Goal: Information Seeking & Learning: Learn about a topic

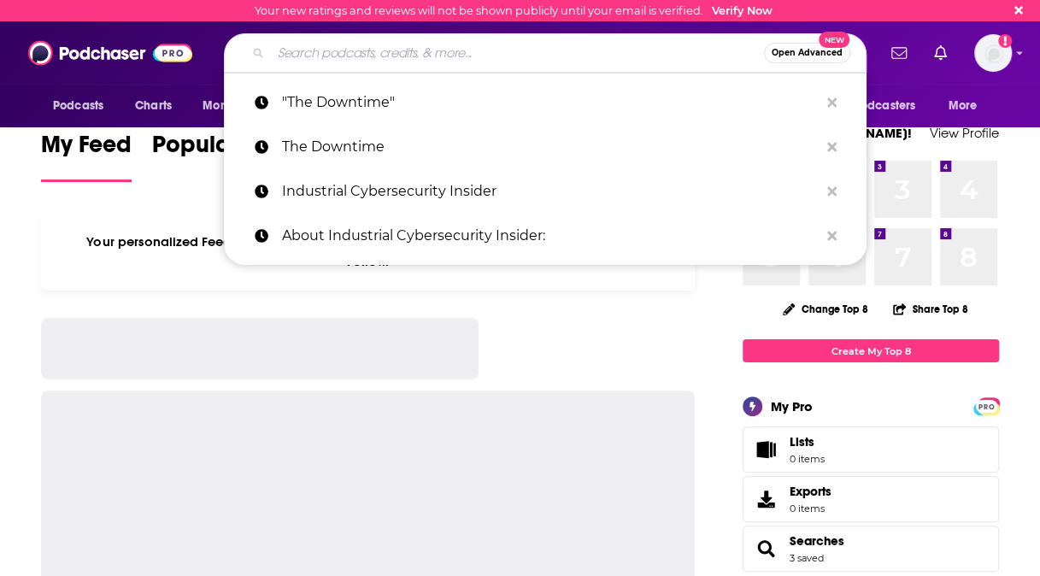
click at [441, 55] on input "Search podcasts, credits, & more..." at bounding box center [517, 52] width 493 height 27
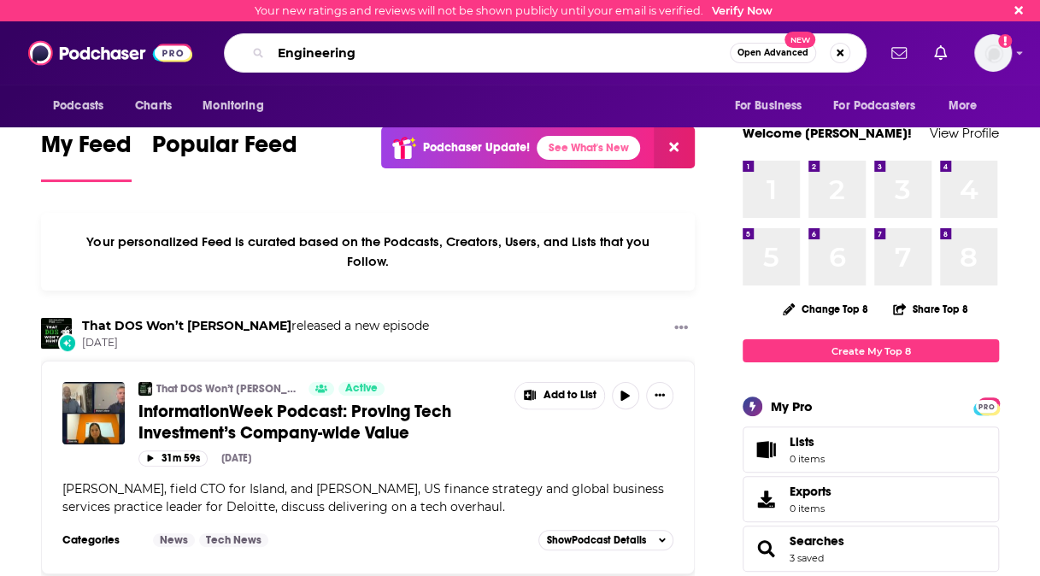
type input "Engineering"
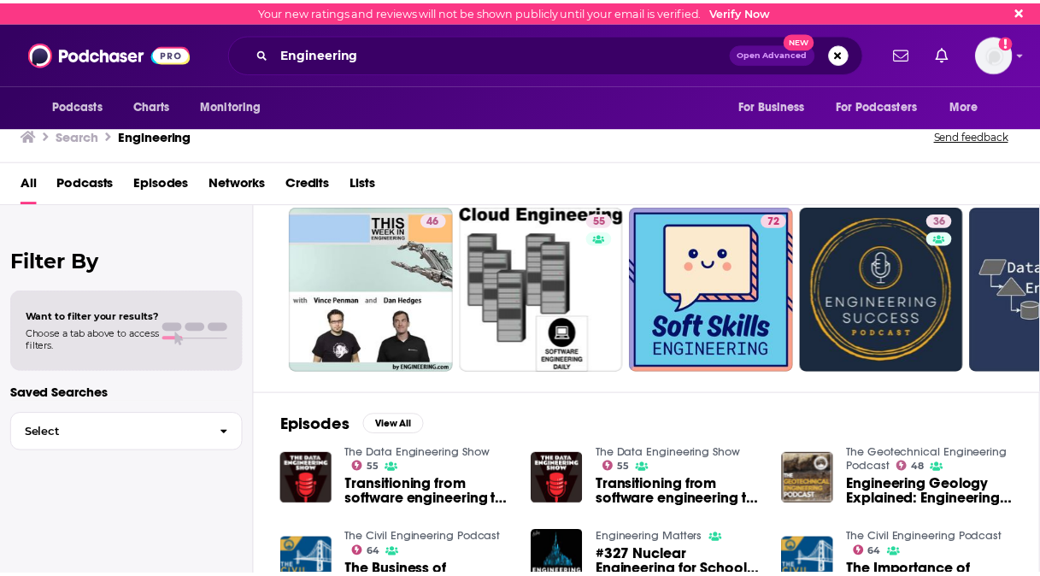
scroll to position [48, 0]
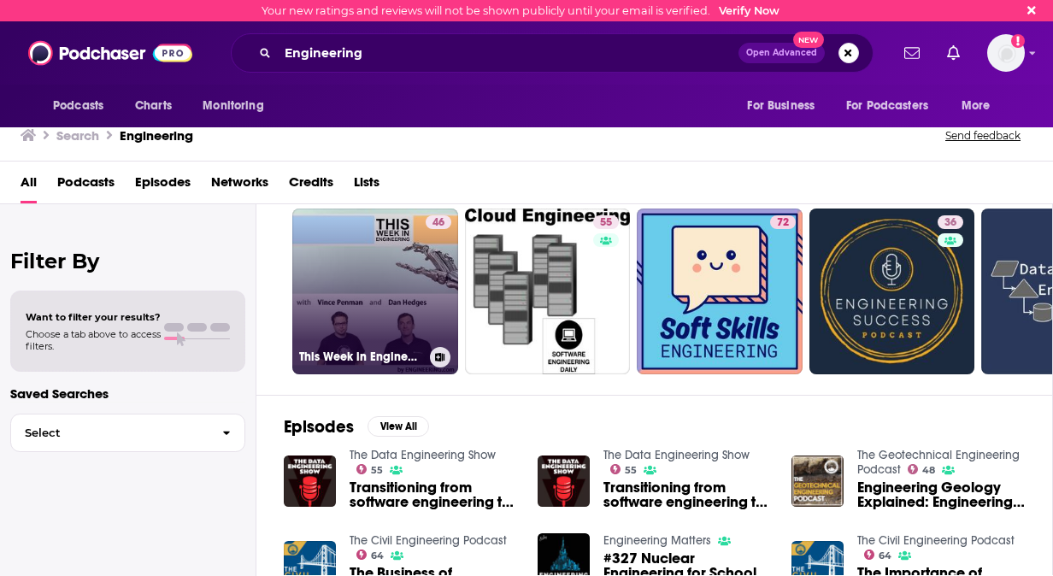
click at [421, 296] on link "46 This Week in Engineering - [DOMAIN_NAME]" at bounding box center [375, 291] width 166 height 166
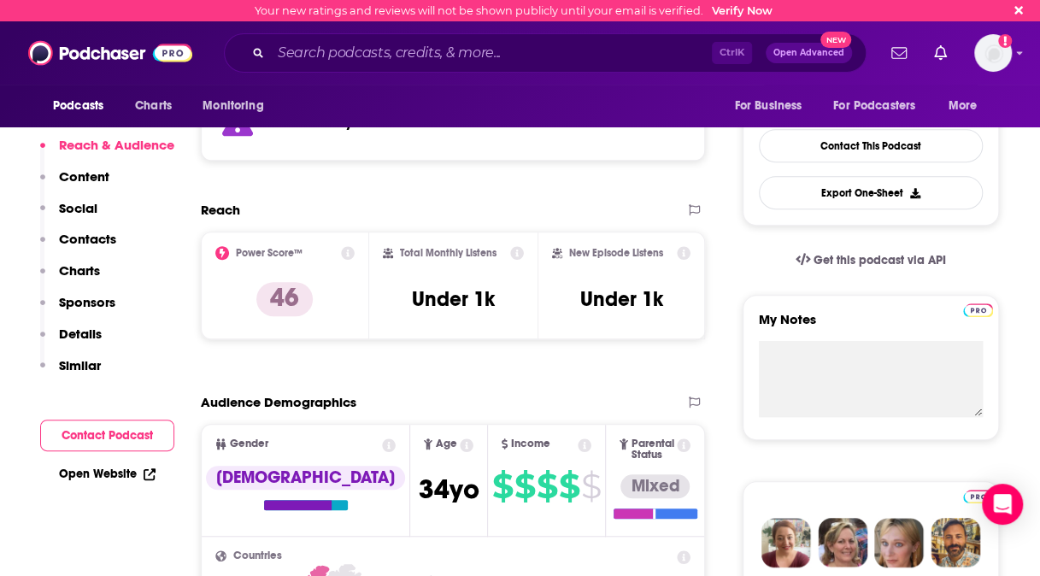
scroll to position [448, 0]
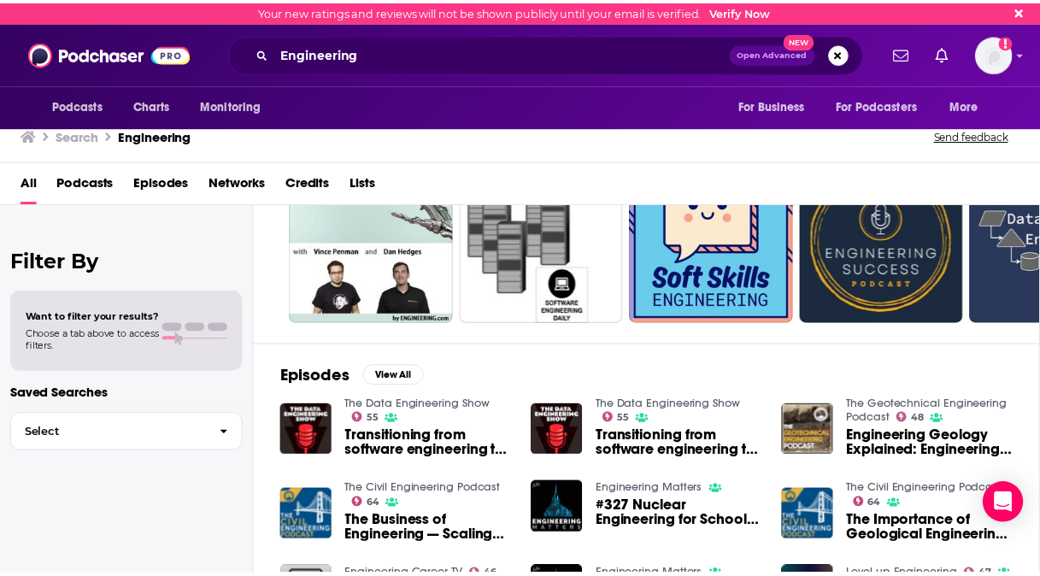
scroll to position [105, 0]
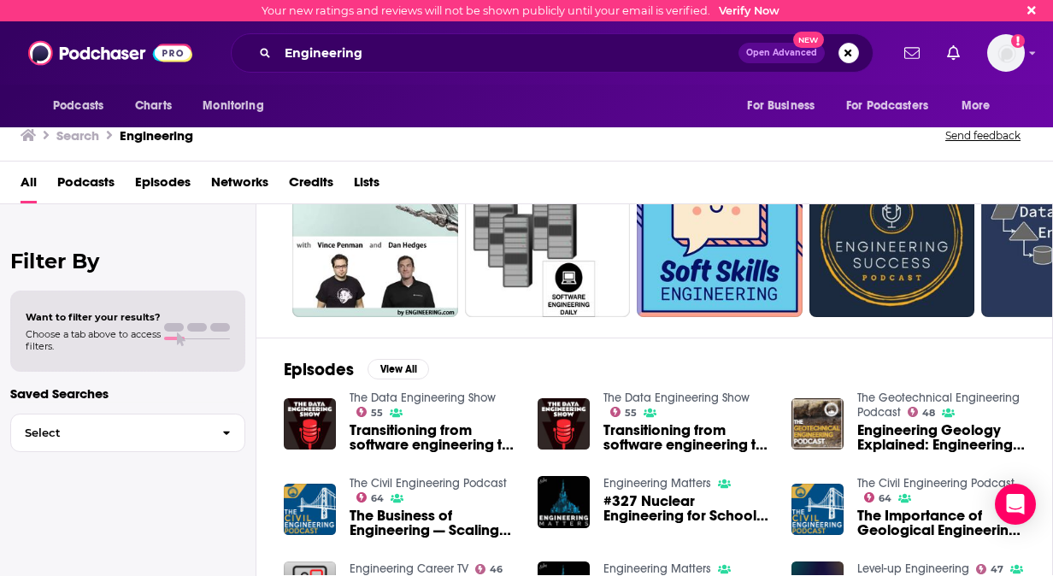
click at [689, 468] on div "The Data Engineering Show 55 Transitioning from software engineering to data en…" at bounding box center [654, 509] width 741 height 239
click at [691, 480] on link "Engineering Matters" at bounding box center [657, 483] width 108 height 15
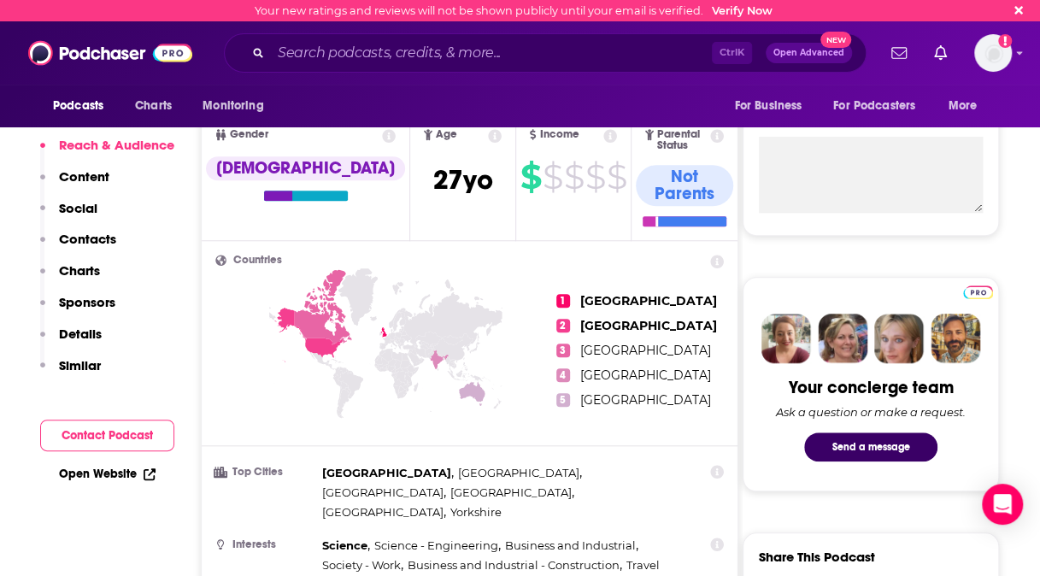
scroll to position [743, 0]
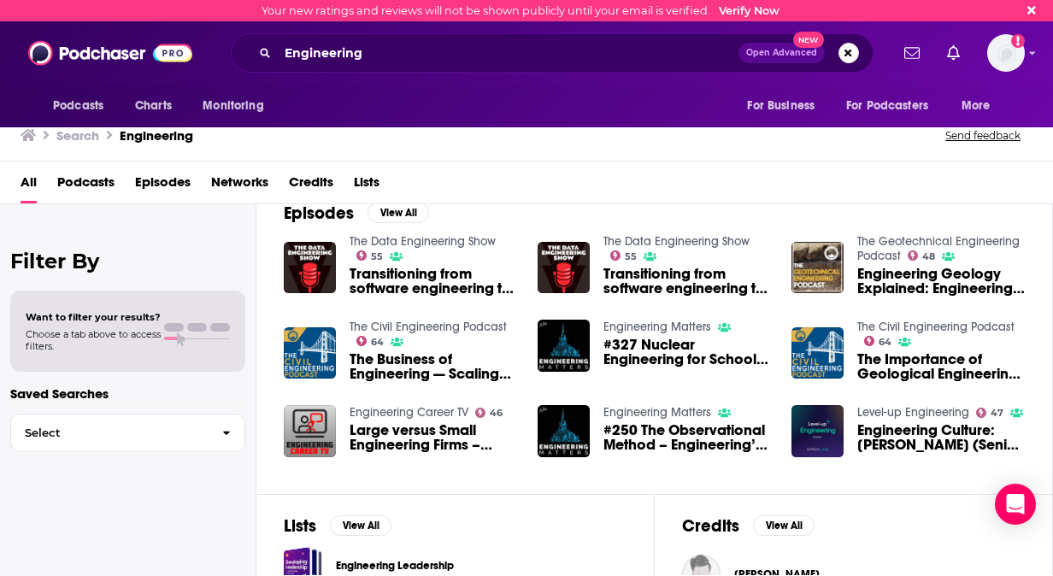
scroll to position [260, 0]
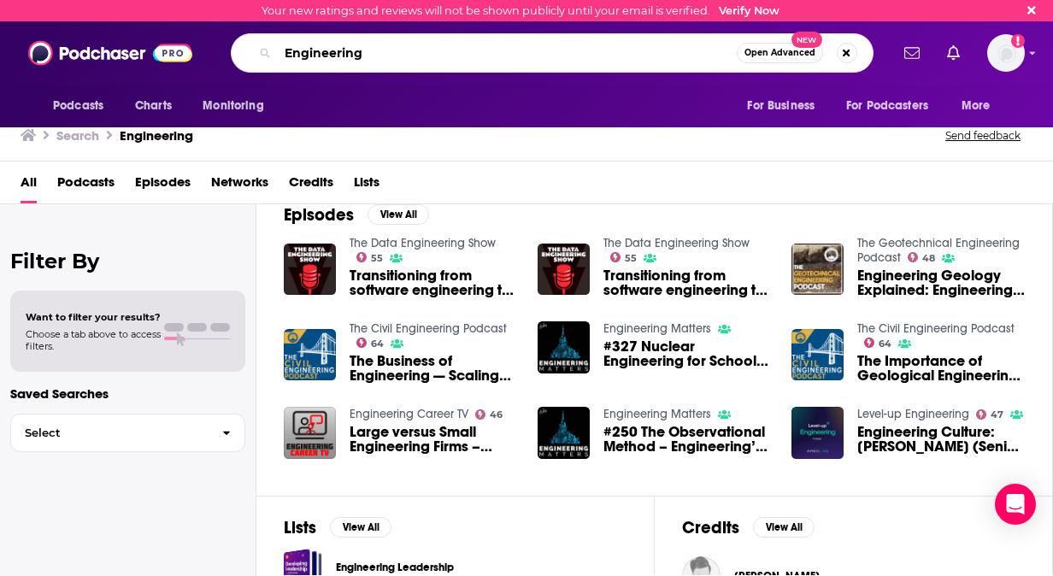
drag, startPoint x: 389, startPoint y: 50, endPoint x: 162, endPoint y: 9, distance: 230.1
click at [162, 9] on div "Your new ratings and reviews will not be shown publicly until your email is ver…" at bounding box center [526, 63] width 1053 height 127
type input "Utilities"
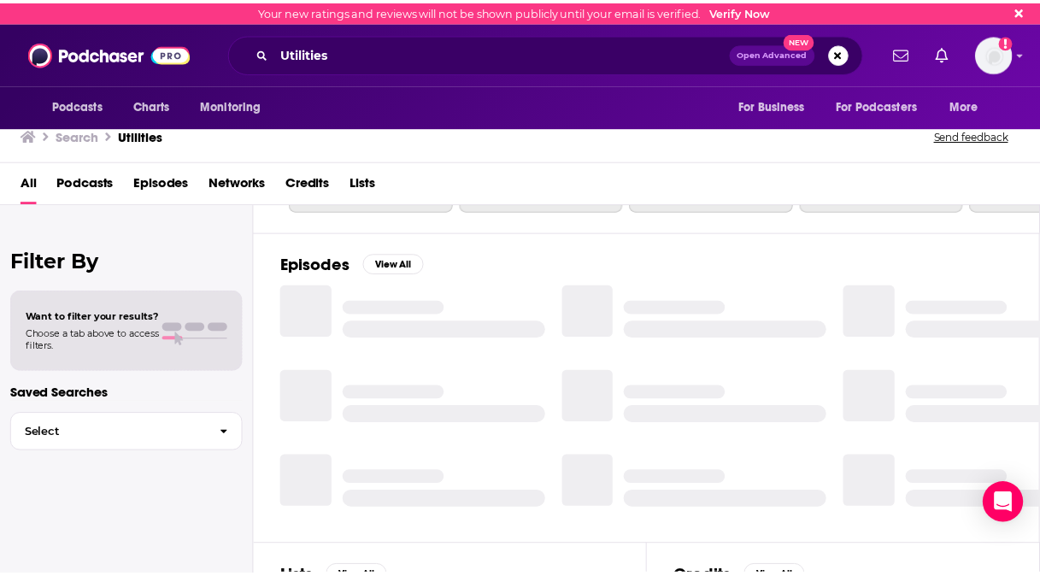
scroll to position [260, 0]
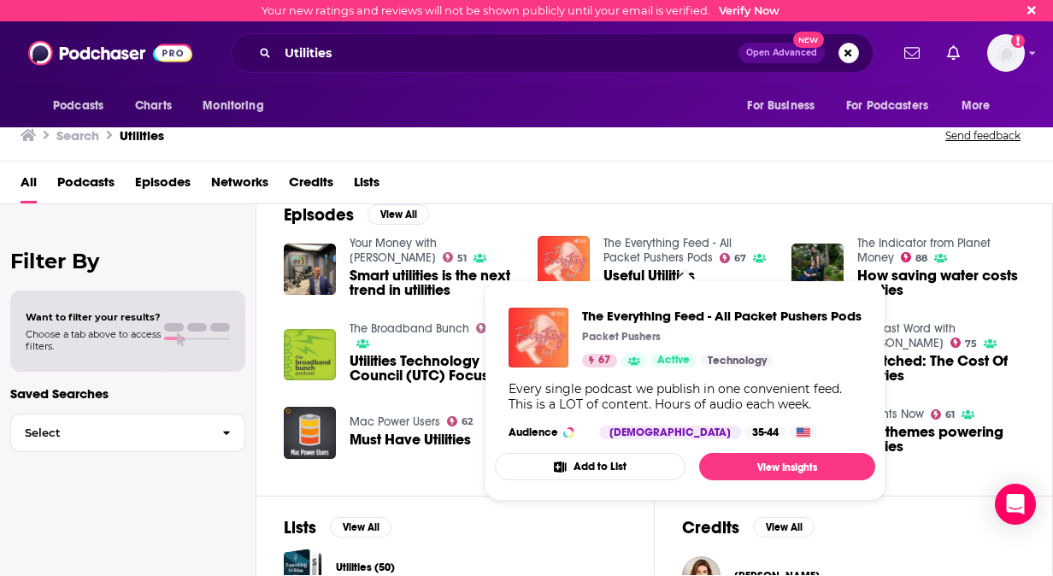
click at [655, 270] on span "The Everything Feed - All Packet Pushers Pods Packet Pushers 67 Active Technolo…" at bounding box center [684, 390] width 401 height 241
click at [658, 239] on link "The Everything Feed - All Packet Pushers Pods" at bounding box center [667, 250] width 128 height 29
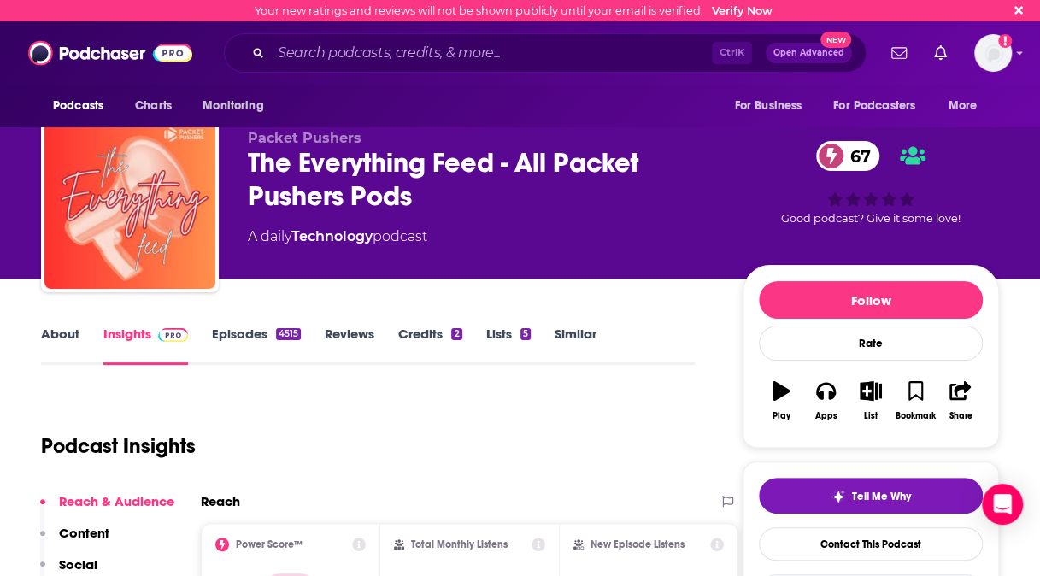
click at [234, 342] on link "Episodes 4515" at bounding box center [256, 345] width 89 height 39
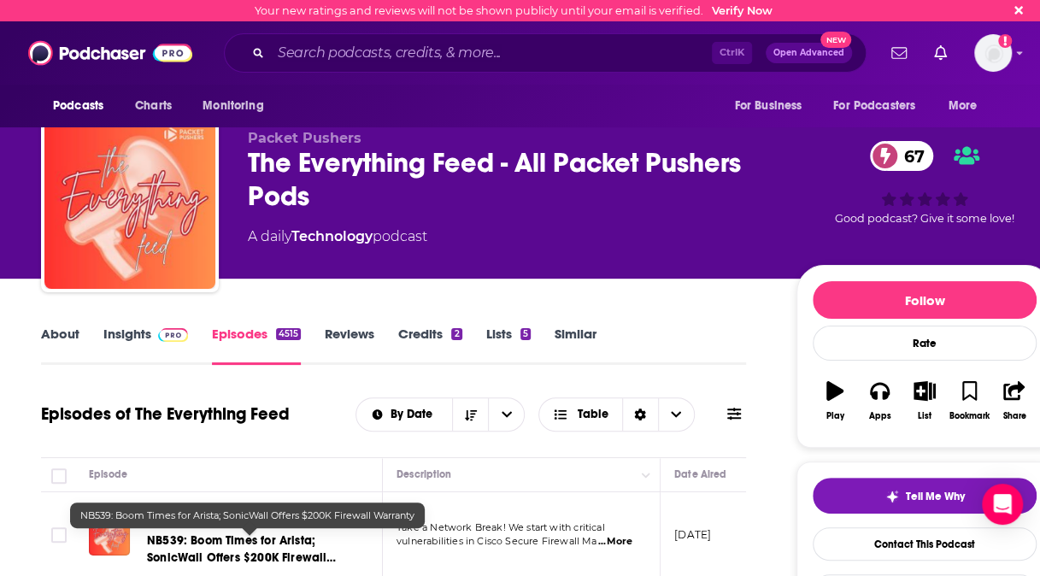
click at [284, 542] on span "NB539: Boom Times for Arista; SonicWall Offers $200K Firewall Warranty" at bounding box center [241, 557] width 189 height 49
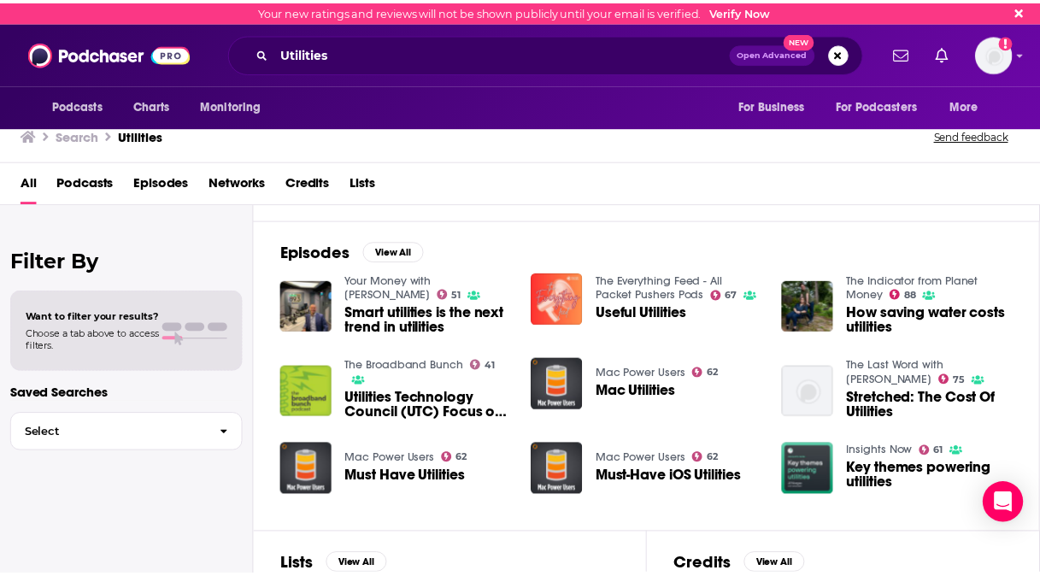
scroll to position [218, 0]
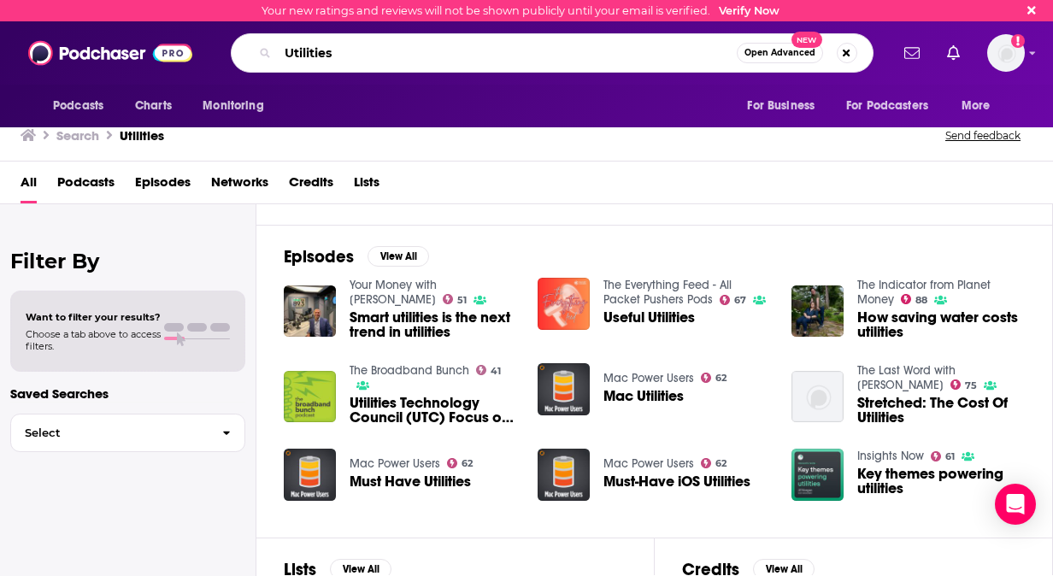
click at [482, 56] on input "Utilities" at bounding box center [507, 52] width 459 height 27
type input "Utilities electric"
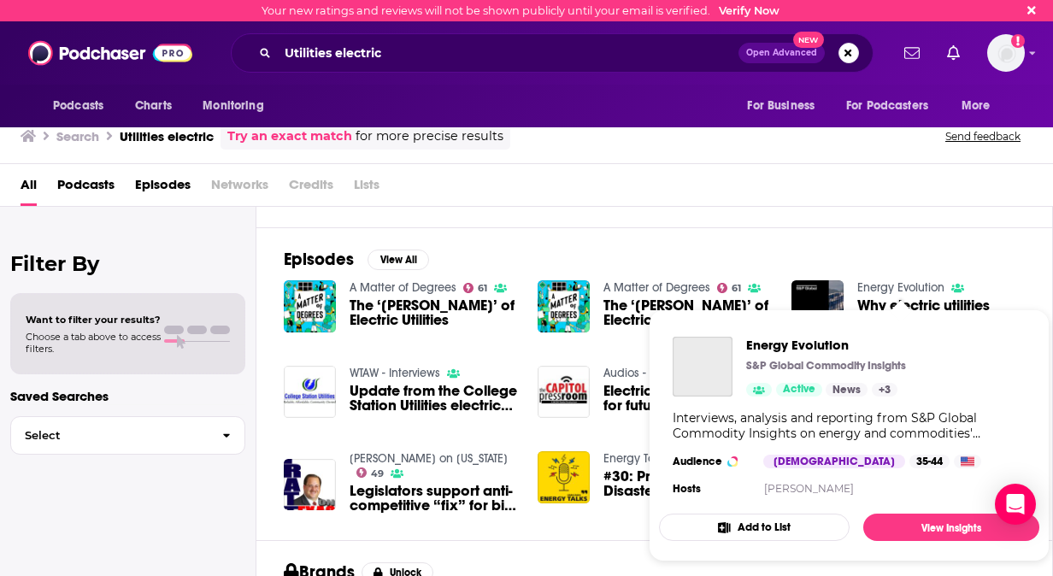
click at [919, 280] on link "Energy Evolution" at bounding box center [900, 287] width 87 height 15
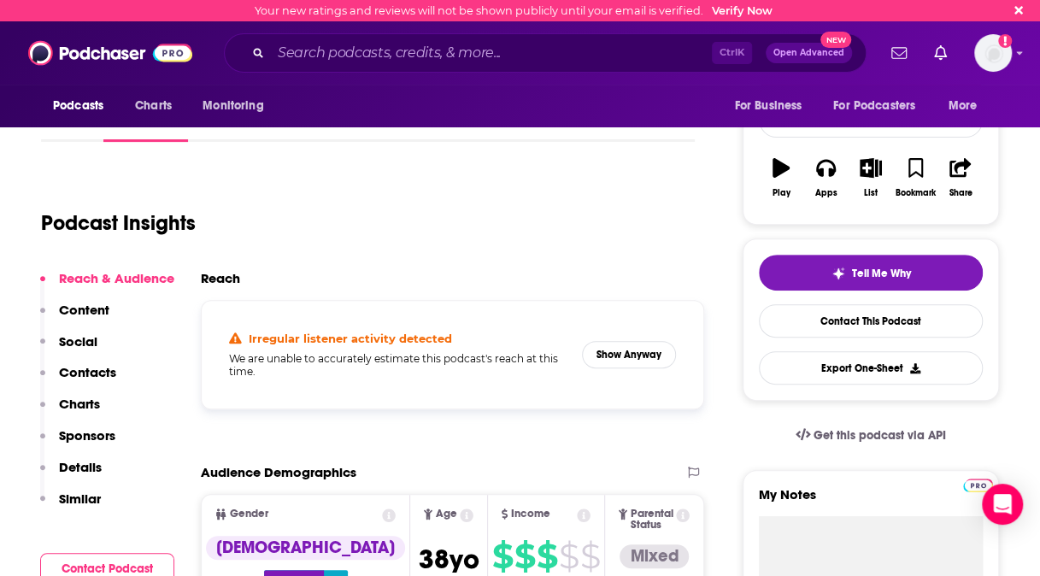
scroll to position [270, 0]
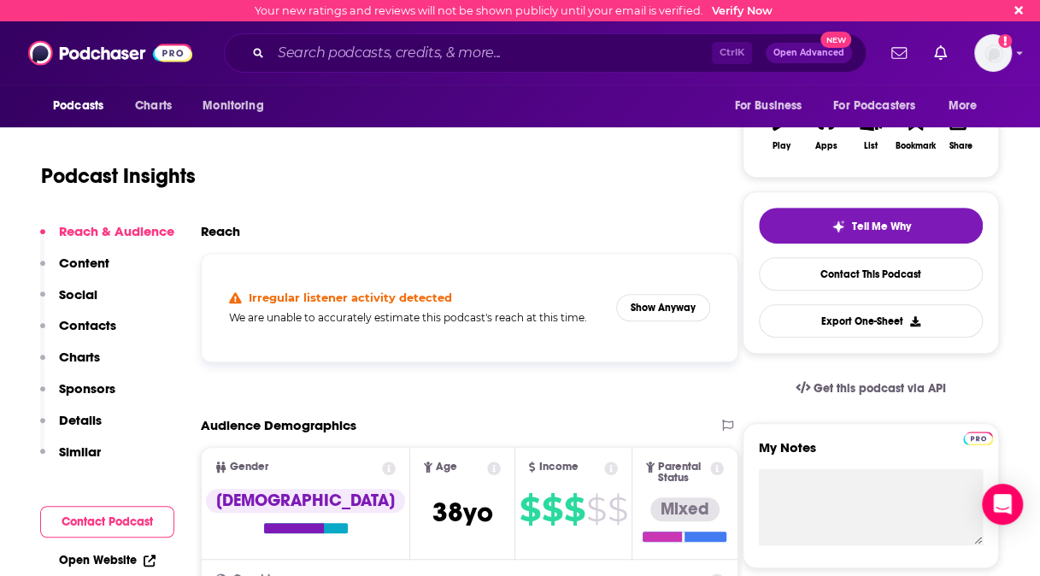
click at [102, 263] on p "Content" at bounding box center [84, 263] width 50 height 16
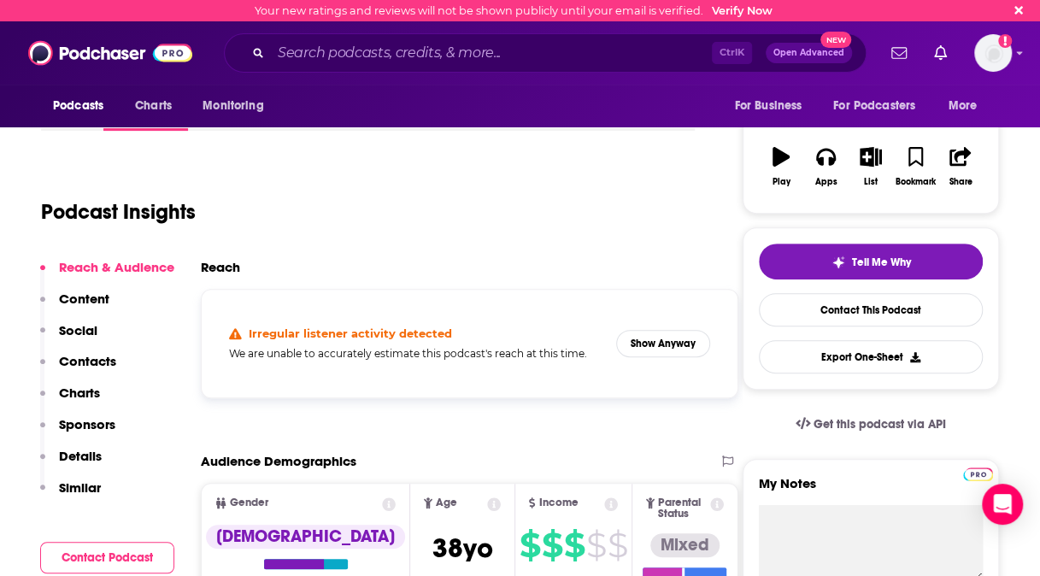
scroll to position [0, 0]
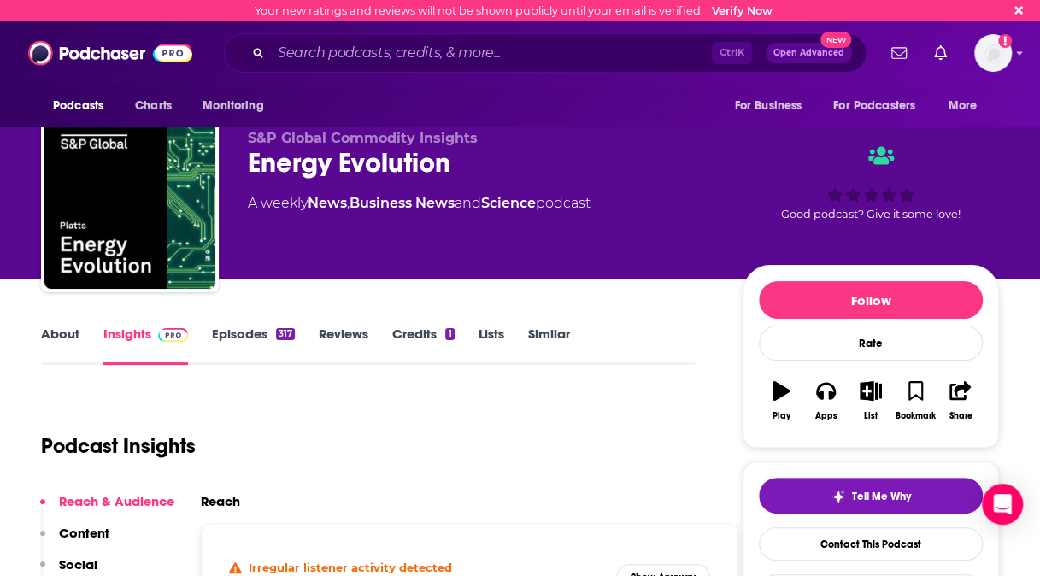
click at [244, 328] on link "Episodes 317" at bounding box center [253, 345] width 83 height 39
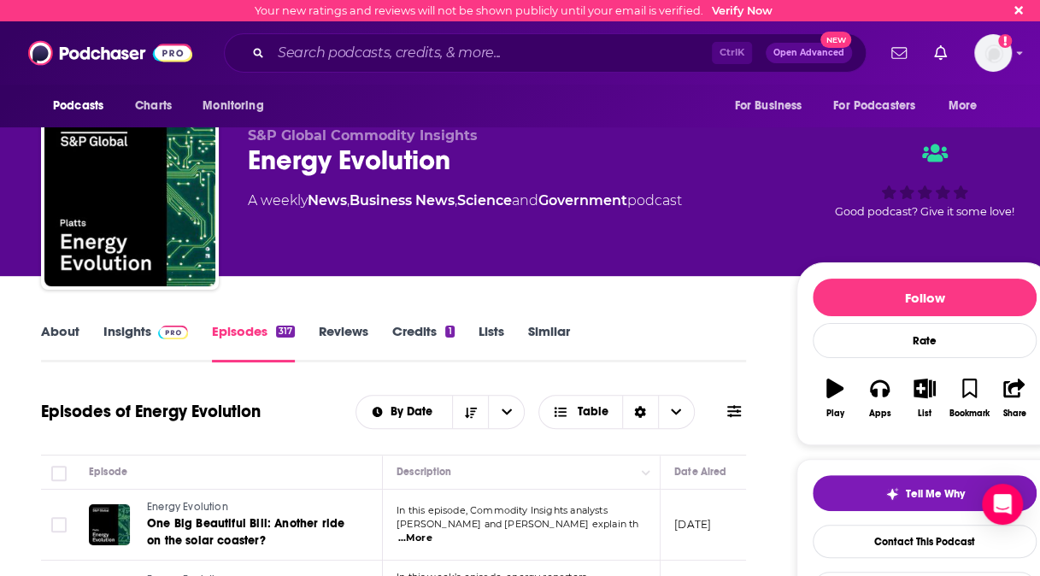
scroll to position [5, 0]
